Goal: Check status

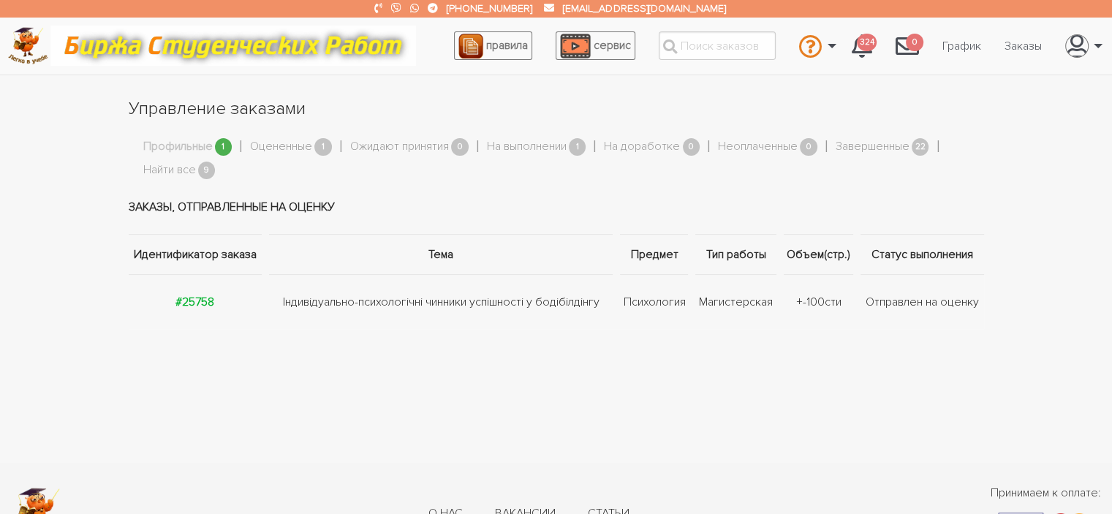
click at [150, 156] on li "Профильные 1" at bounding box center [196, 147] width 107 height 28
click at [529, 143] on link "На выполнении" at bounding box center [527, 146] width 80 height 19
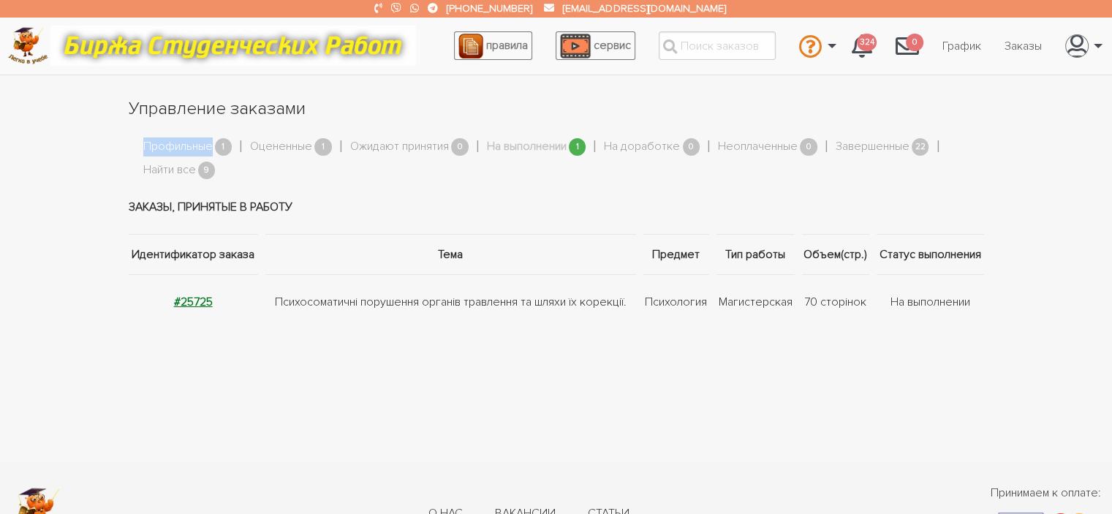
click at [186, 309] on strong "#25725" at bounding box center [193, 302] width 39 height 15
